Goal: Transaction & Acquisition: Purchase product/service

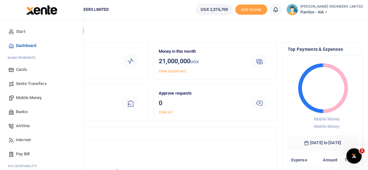
click at [23, 98] on span "Mobile Money" at bounding box center [29, 98] width 26 height 6
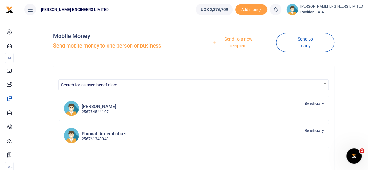
click at [233, 39] on link "Send to a new recipient" at bounding box center [236, 42] width 80 height 18
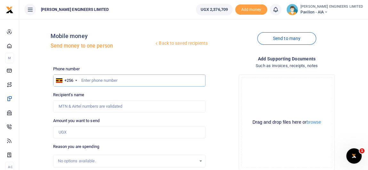
click at [97, 81] on input "text" at bounding box center [129, 81] width 152 height 12
type input "784704835"
type input "[PERSON_NAME]"
type input "784704835"
click at [71, 133] on input "Amount you want to send" at bounding box center [129, 132] width 152 height 12
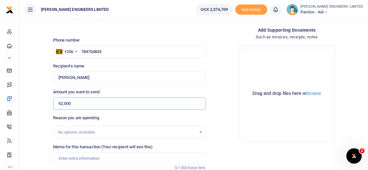
scroll to position [58, 0]
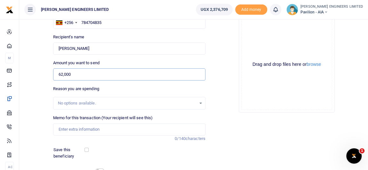
type input "62,000"
click at [63, 132] on input "Memo for this transaction (Your recipient will see this)" at bounding box center [129, 129] width 152 height 12
click at [82, 129] on input "Payment for Tororo Cement CEM 4" at bounding box center [129, 129] width 152 height 12
click at [94, 124] on input "Payment for 2 bTororo Cement CEM 4" at bounding box center [129, 129] width 152 height 12
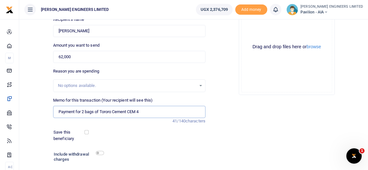
scroll to position [116, 0]
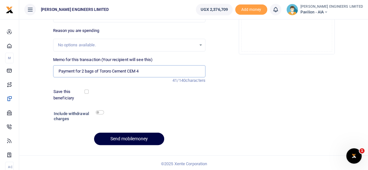
type input "Payment for 2 bags of Tororo Cement CEM 4"
click at [101, 112] on input "checkbox" at bounding box center [100, 112] width 8 height 4
checkbox input "true"
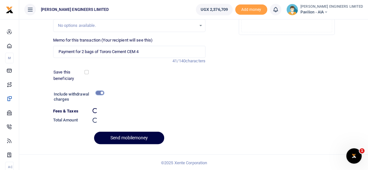
scroll to position [135, 0]
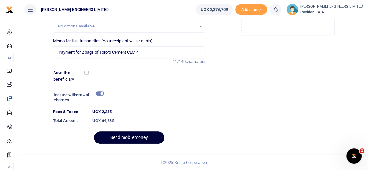
click at [131, 138] on button "Send mobilemoney" at bounding box center [129, 137] width 70 height 12
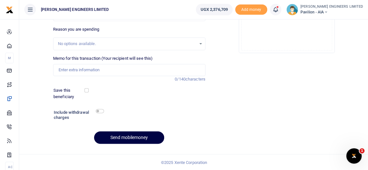
click at [279, 11] on icon at bounding box center [275, 9] width 6 height 7
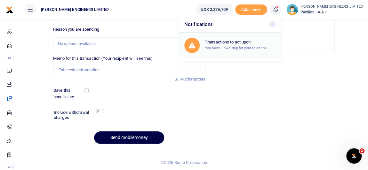
click at [249, 48] on small "You have 1 awaiting for your to act on" at bounding box center [236, 48] width 62 height 4
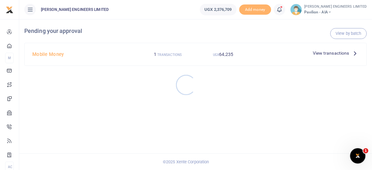
click at [324, 54] on div at bounding box center [186, 85] width 372 height 170
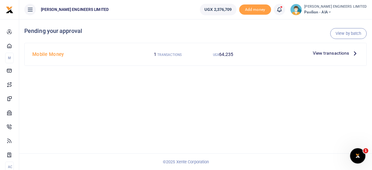
click at [335, 52] on span "View transactions" at bounding box center [331, 53] width 36 height 7
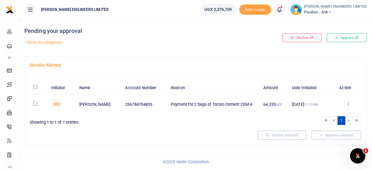
click at [34, 103] on input "checkbox" at bounding box center [35, 104] width 4 height 4
checkbox input "true"
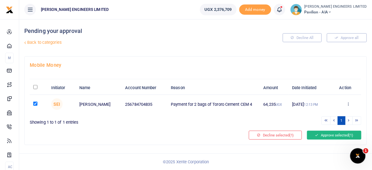
click at [324, 135] on button "Approve selected (1)" at bounding box center [334, 135] width 54 height 9
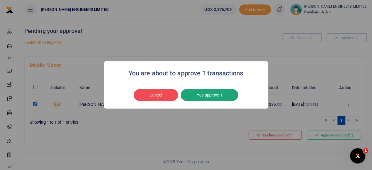
click at [210, 96] on button "Yes approve 1" at bounding box center [210, 95] width 58 height 12
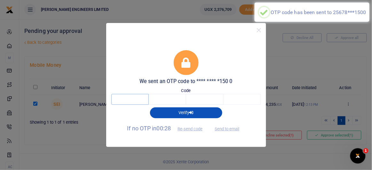
click at [132, 98] on input "text" at bounding box center [129, 99] width 37 height 11
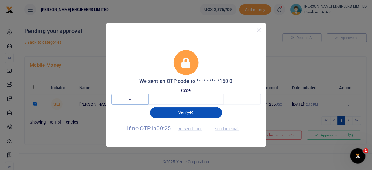
type input "7"
type input "4"
type input "1"
type input "9"
